Goal: Find specific page/section: Find specific page/section

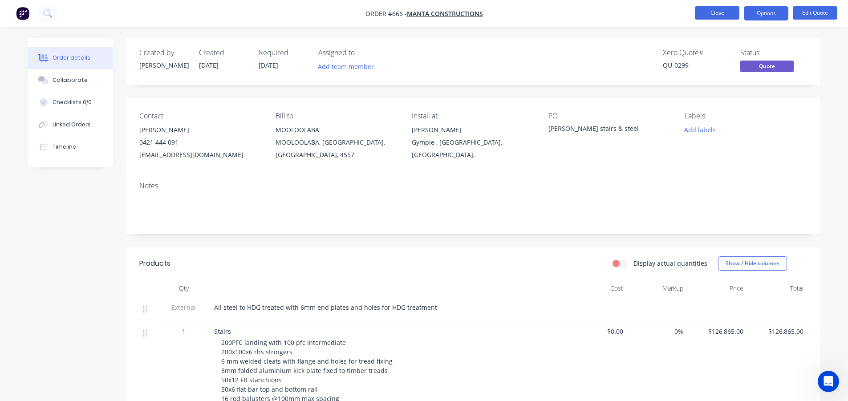
click at [719, 14] on button "Close" at bounding box center [717, 12] width 45 height 13
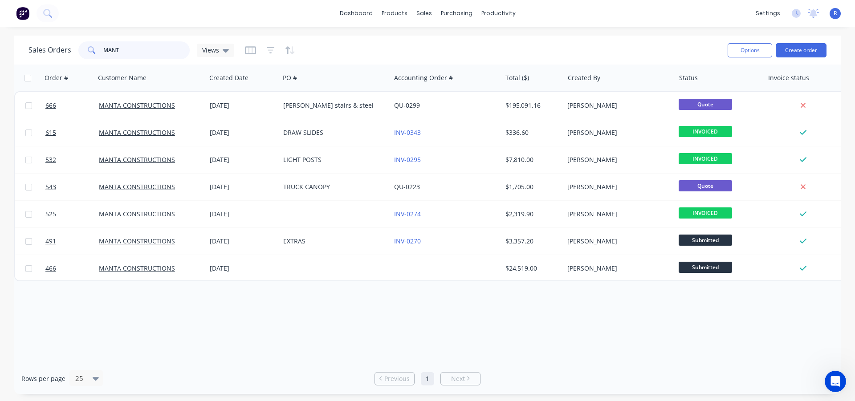
drag, startPoint x: 122, startPoint y: 53, endPoint x: 83, endPoint y: 57, distance: 39.8
click at [83, 57] on div "MANT" at bounding box center [133, 50] width 111 height 18
type input "tfp"
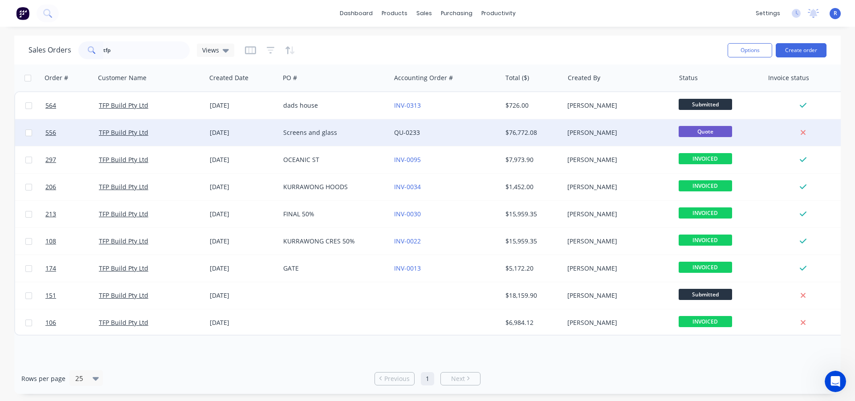
click at [301, 136] on div "Screens and glass" at bounding box center [332, 132] width 99 height 9
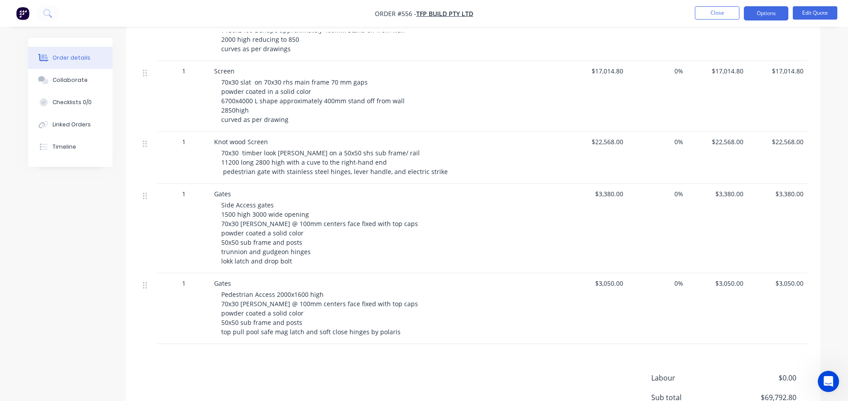
scroll to position [578, 0]
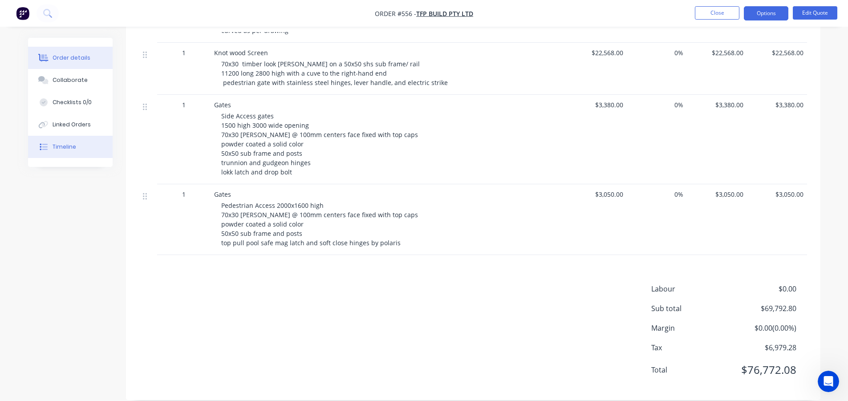
click at [74, 147] on div "Timeline" at bounding box center [65, 147] width 24 height 8
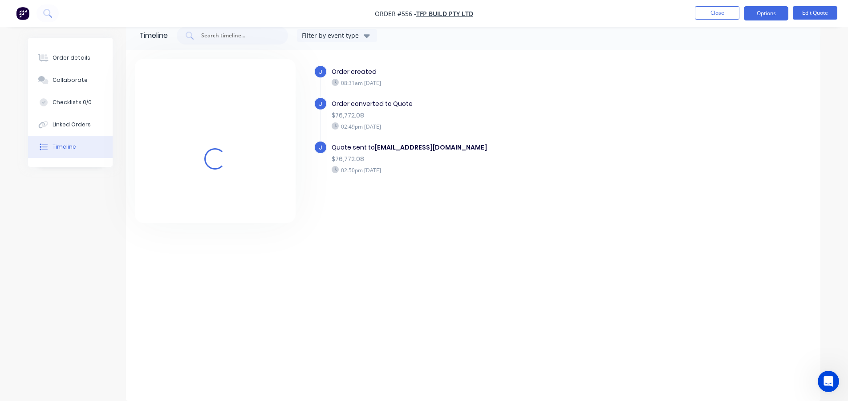
scroll to position [17, 0]
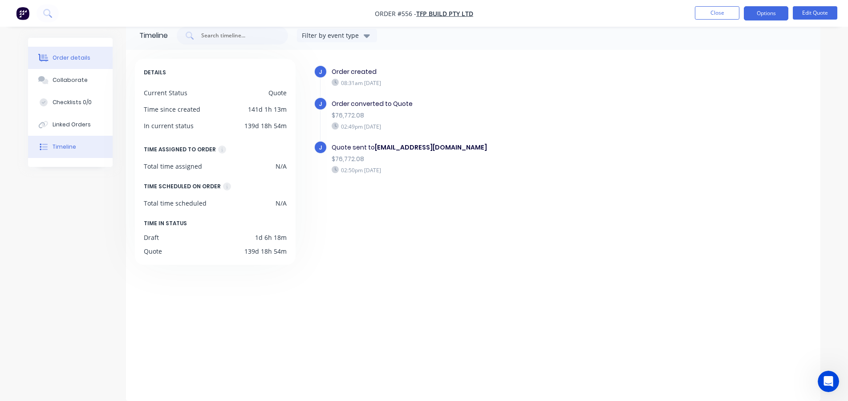
click at [54, 56] on div "Order details" at bounding box center [72, 58] width 38 height 8
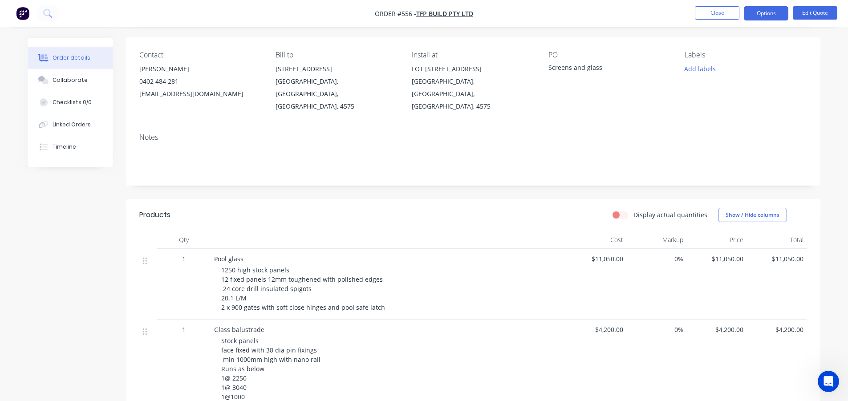
scroll to position [61, 0]
